Goal: Navigation & Orientation: Find specific page/section

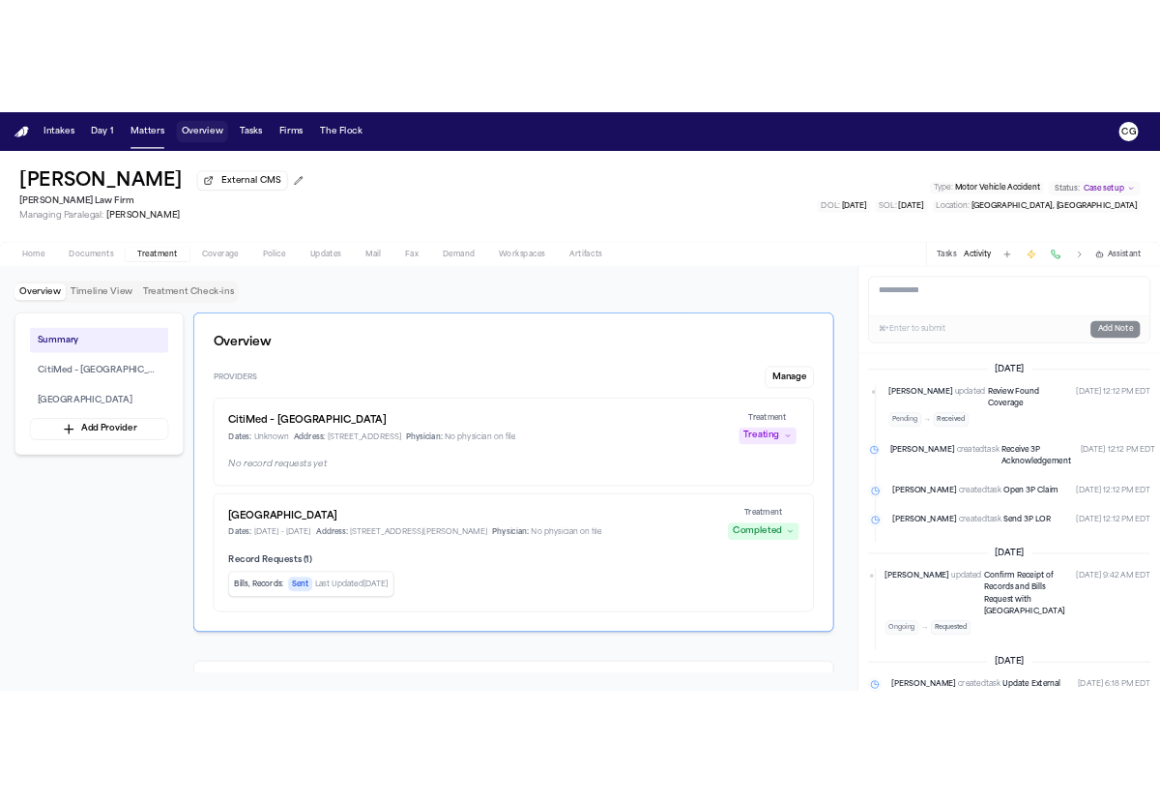
scroll to position [4, 0]
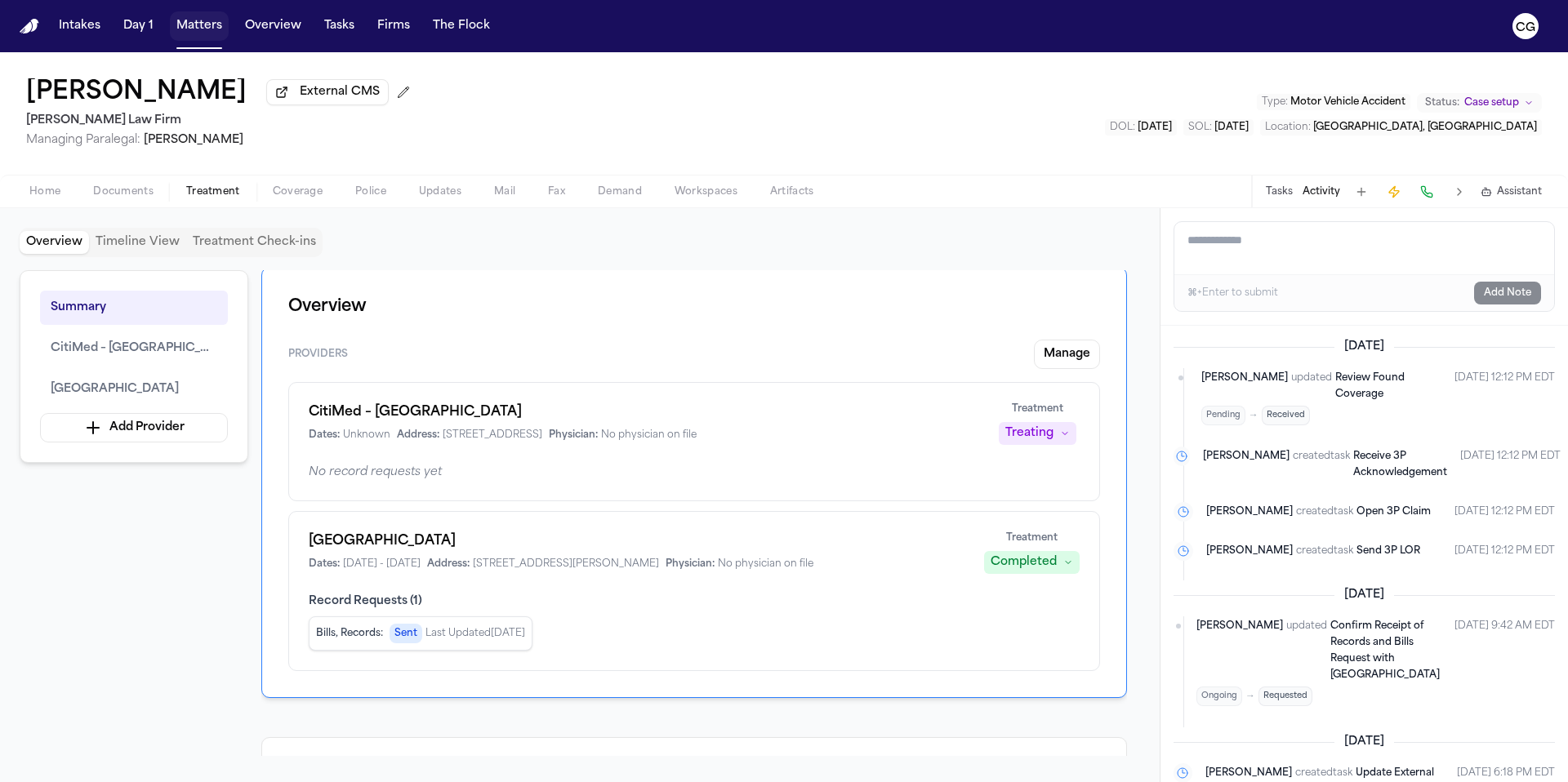
click at [207, 30] on button "Matters" at bounding box center [199, 26] width 59 height 30
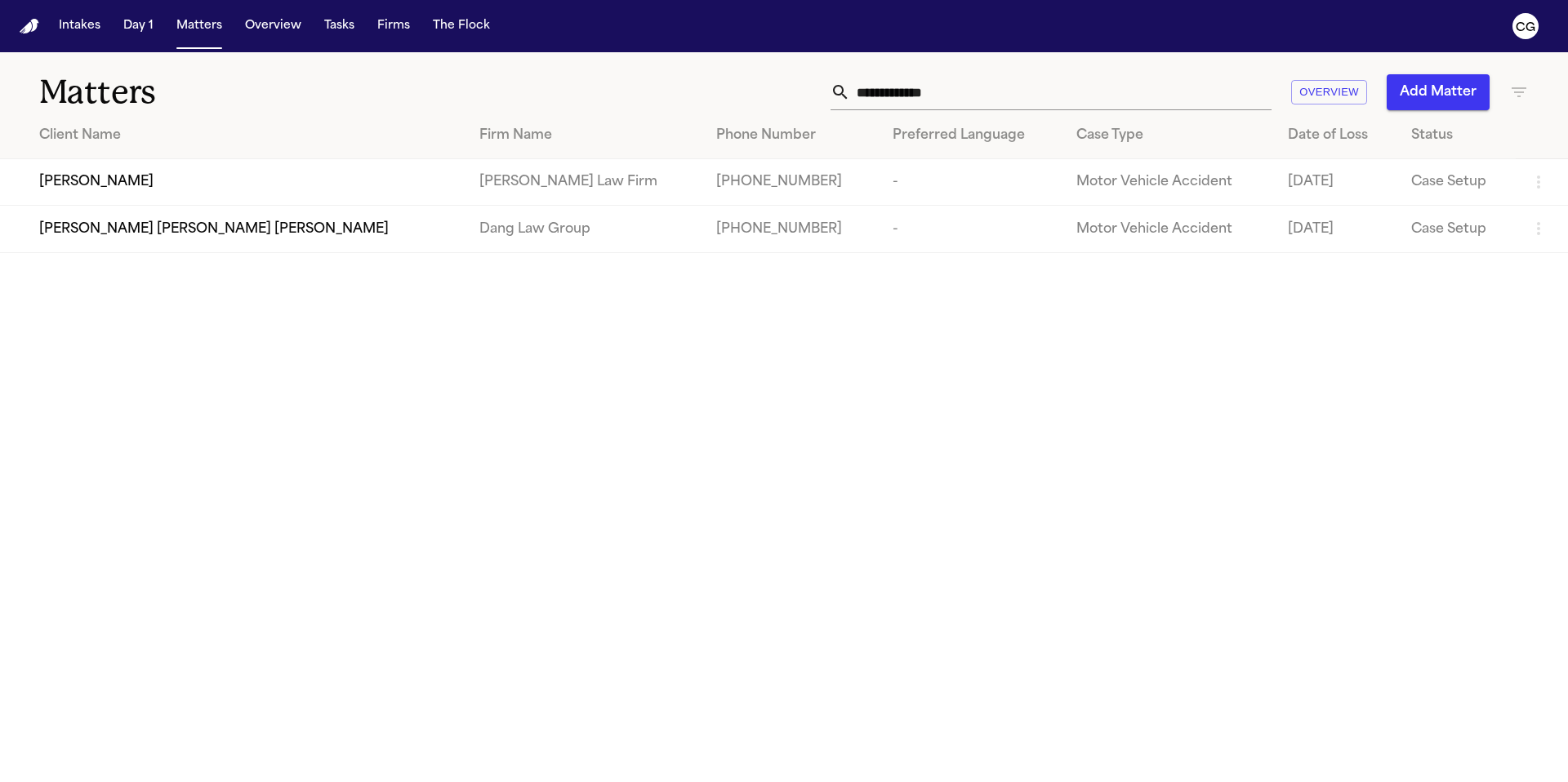
click at [933, 95] on input "**********" at bounding box center [1061, 92] width 421 height 36
